Goal: Find specific page/section: Find specific page/section

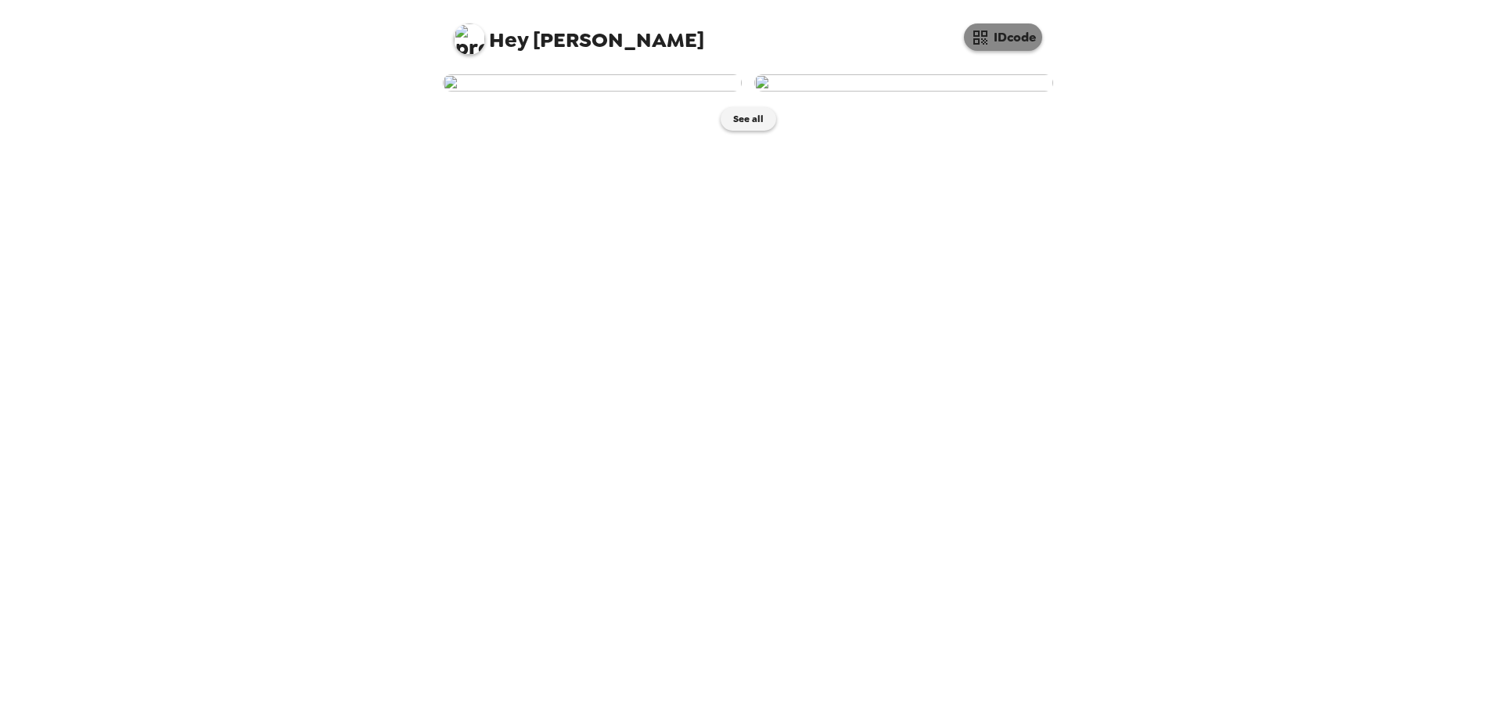
click at [1004, 40] on button "IDcode" at bounding box center [1003, 36] width 78 height 27
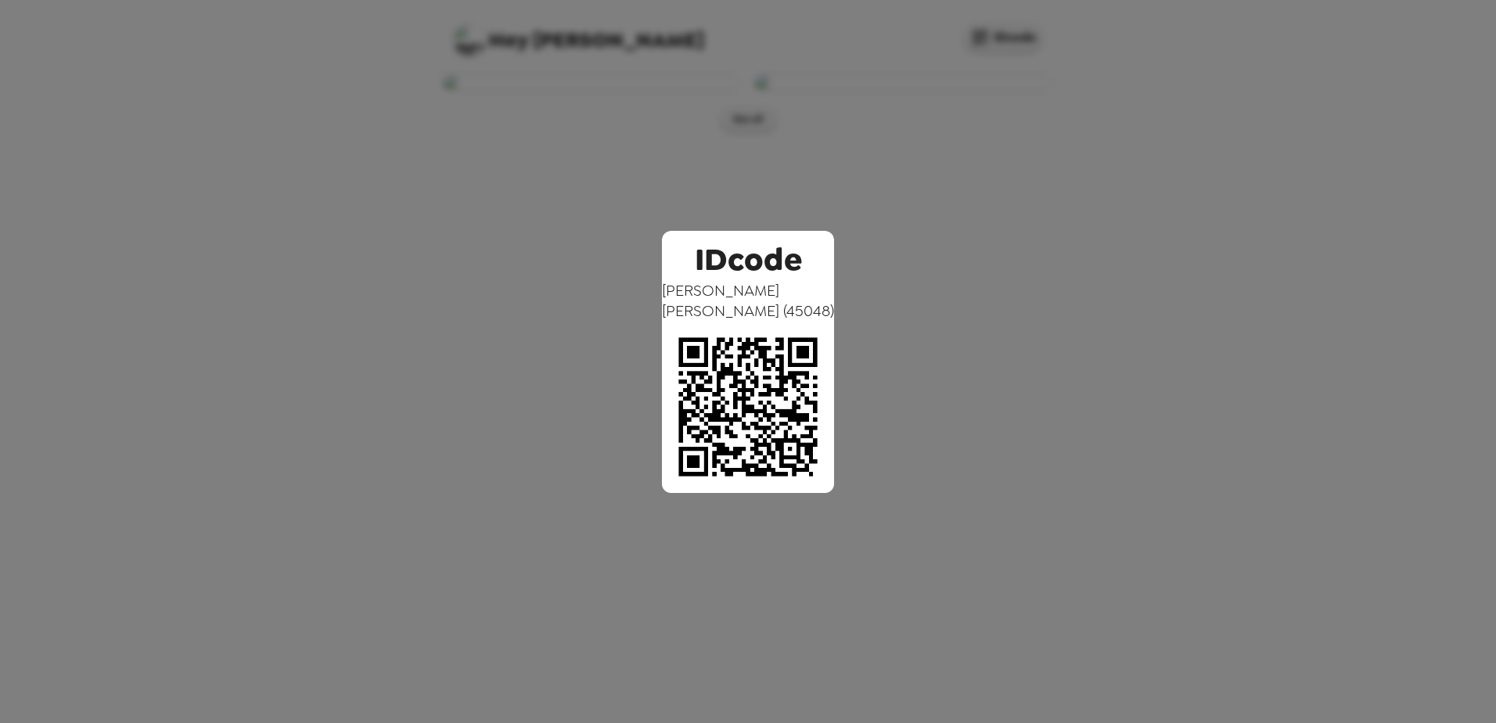
click at [1144, 258] on div "IDcode [PERSON_NAME] ( 45048 )" at bounding box center [748, 361] width 1496 height 723
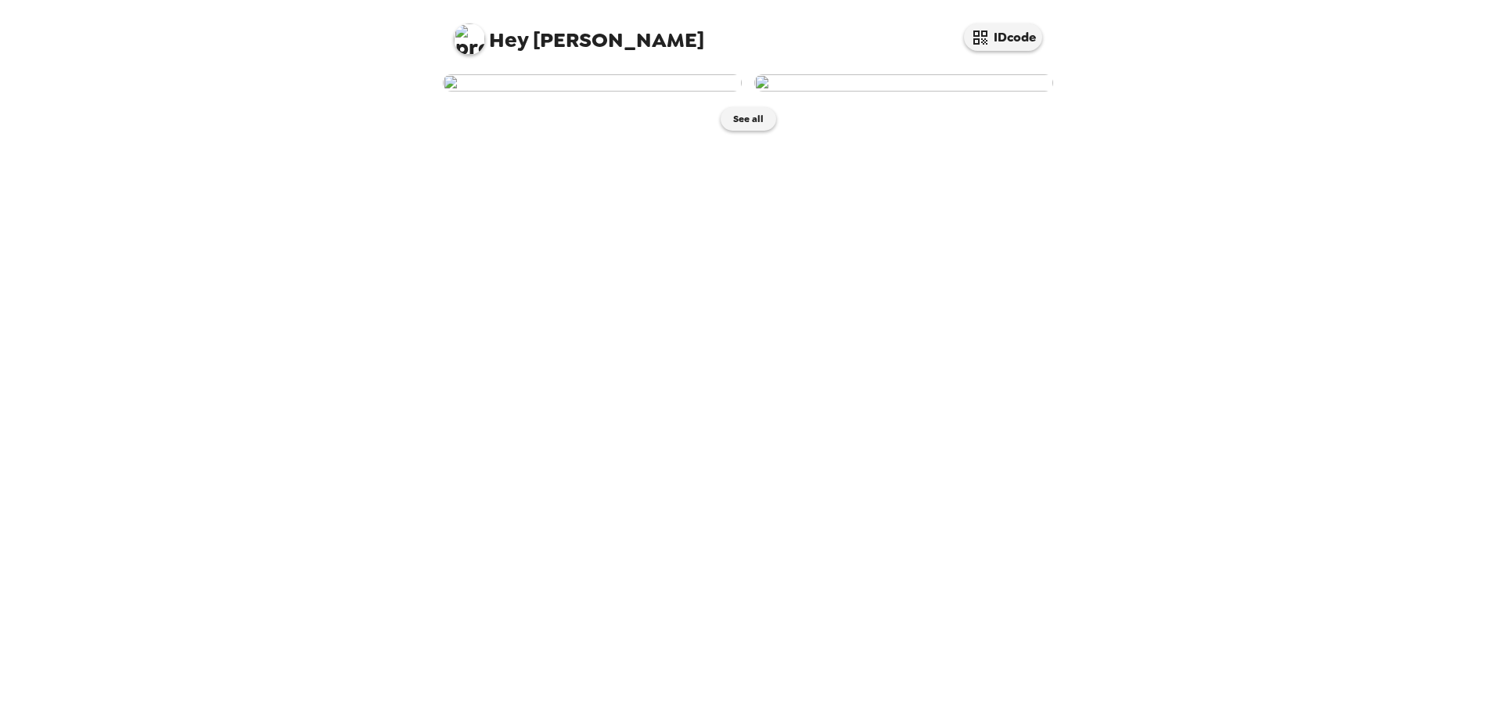
click at [773, 92] on img at bounding box center [903, 82] width 299 height 17
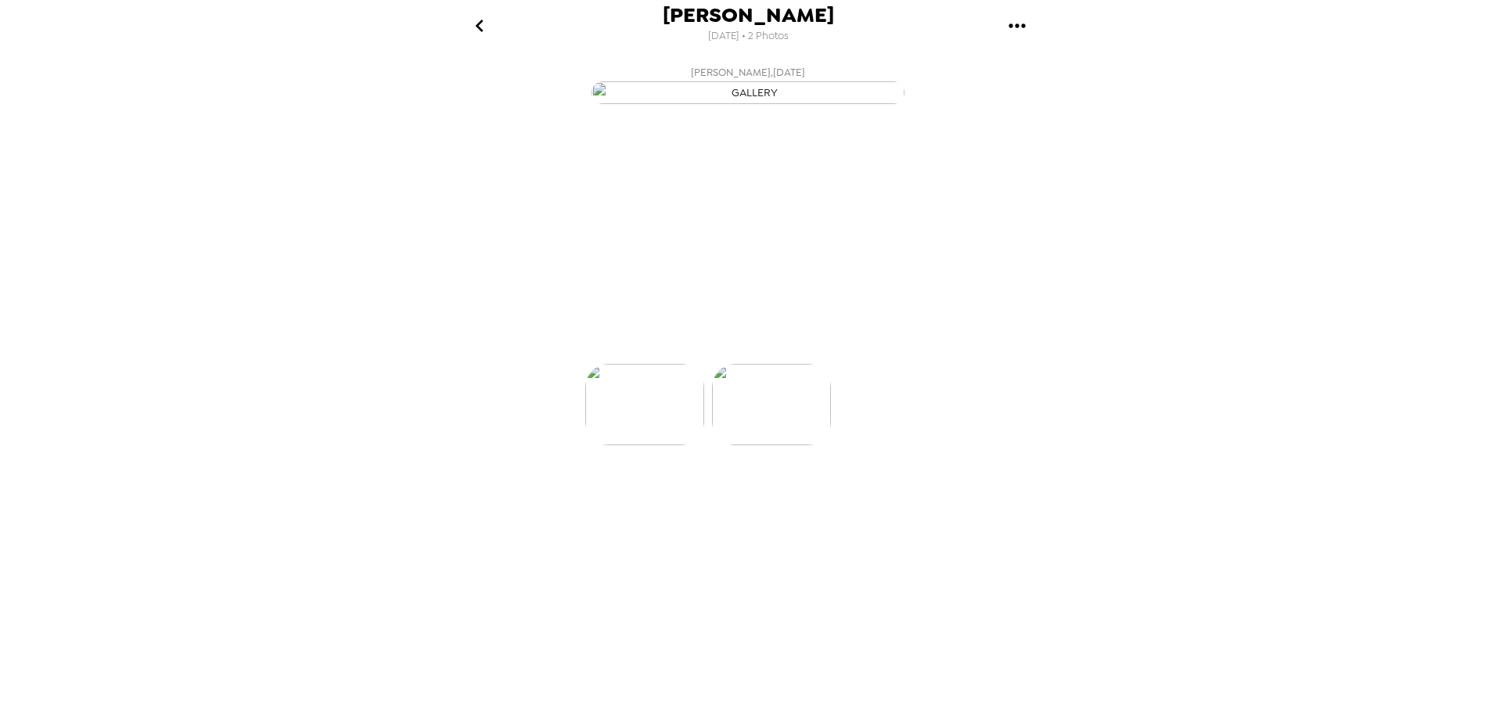
scroll to position [0, 125]
click at [738, 492] on img at bounding box center [749, 451] width 119 height 81
click at [608, 445] on img at bounding box center [622, 404] width 119 height 81
click at [853, 492] on img at bounding box center [874, 451] width 119 height 81
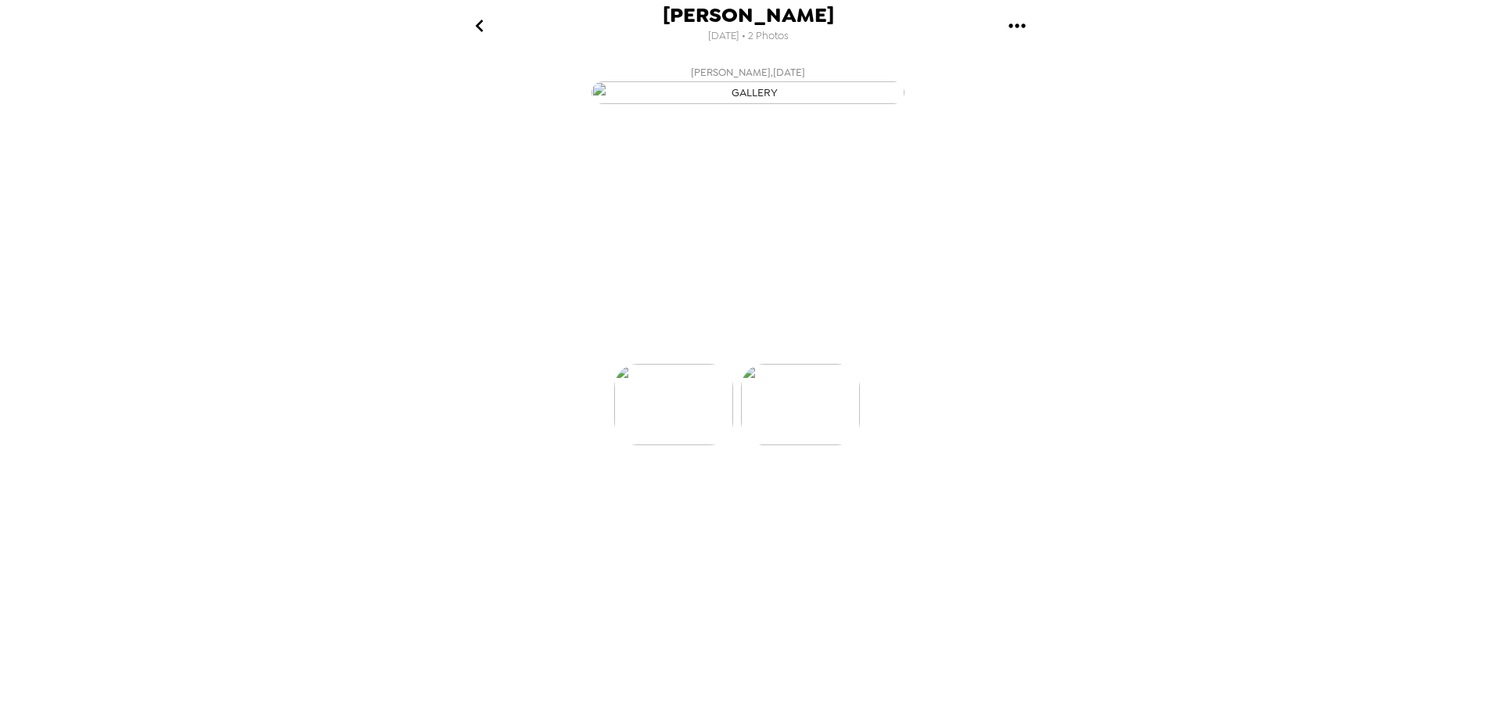
scroll to position [0, 125]
click at [608, 492] on img at bounding box center [622, 451] width 119 height 81
